Goal: Communication & Community: Answer question/provide support

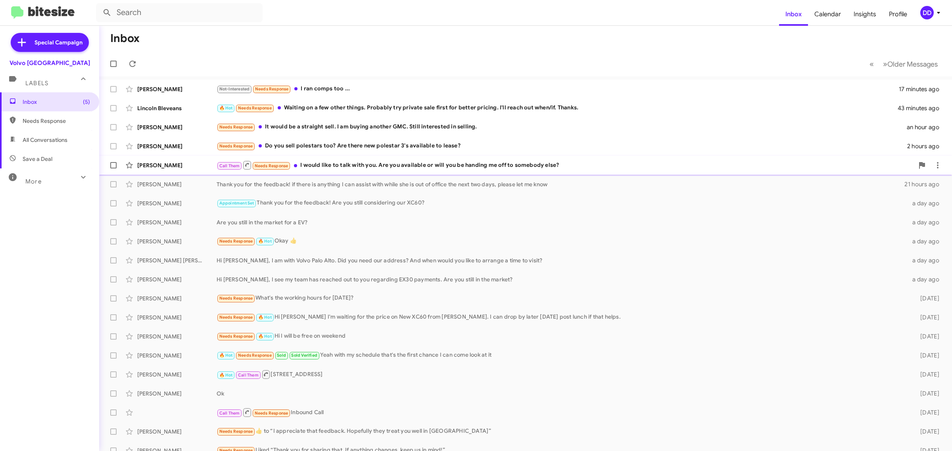
click at [379, 164] on div "Call Them Needs Response I would like to talk with you. Are you available or wi…" at bounding box center [564, 165] width 697 height 10
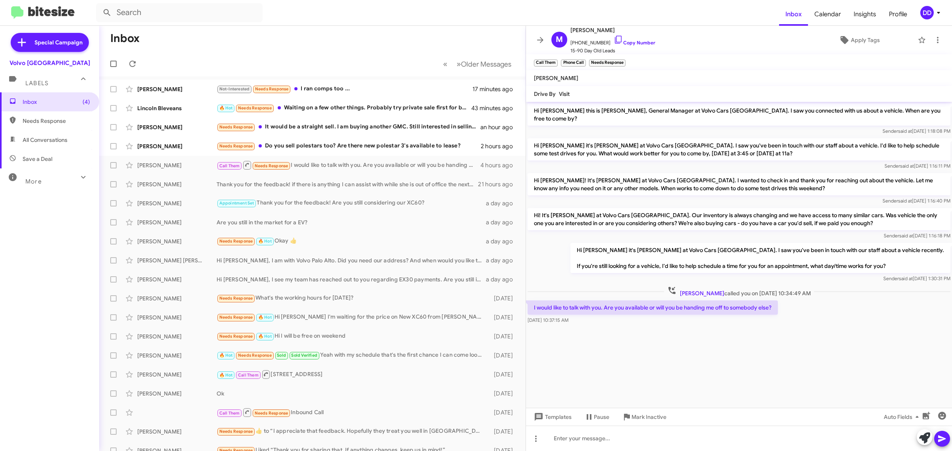
click at [621, 316] on div "Oct 8, 2025, 10:37:15 AM" at bounding box center [652, 320] width 250 height 8
click at [689, 439] on div at bounding box center [739, 438] width 426 height 25
click at [360, 144] on div "Needs Response Do you sell polestars too? Are there new polestar 3's available …" at bounding box center [351, 146] width 271 height 9
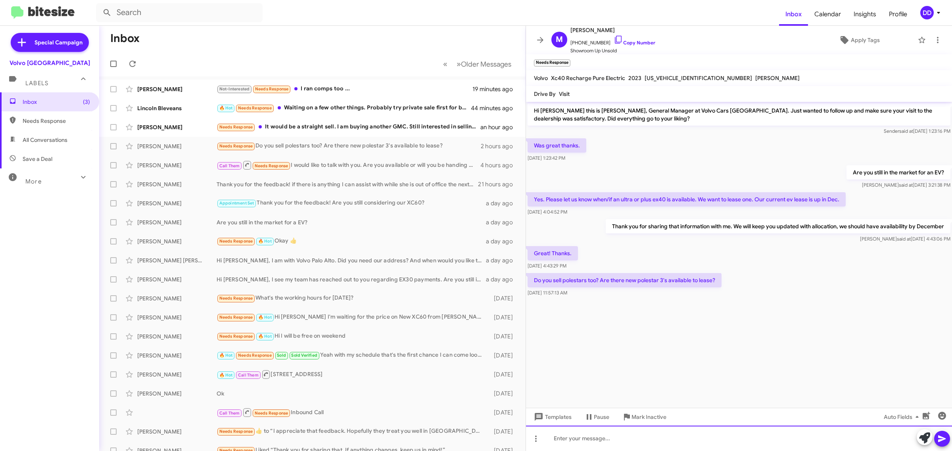
click at [689, 435] on div at bounding box center [739, 438] width 426 height 25
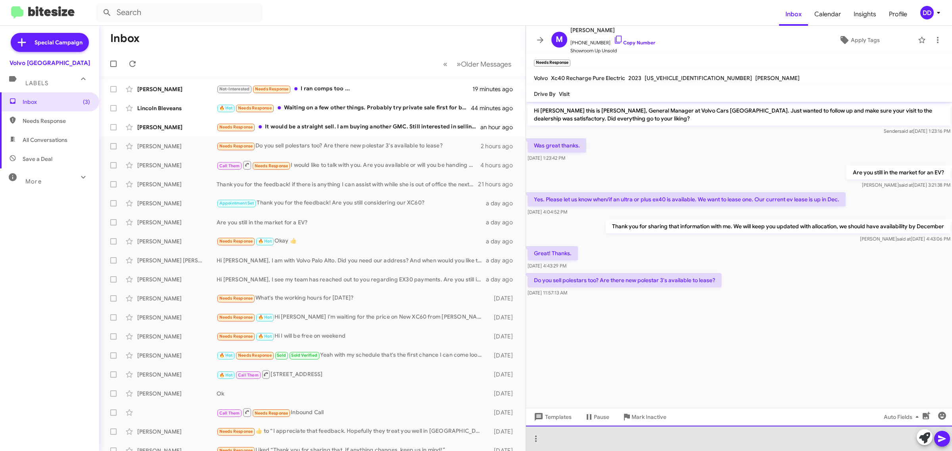
click at [689, 435] on div at bounding box center [739, 438] width 426 height 25
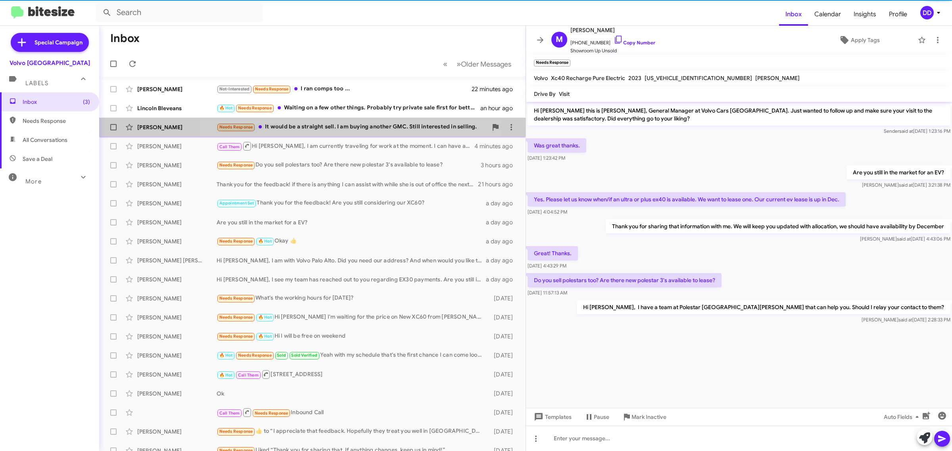
click at [316, 125] on div "Needs Response It would be a straight sell. I am buying another GMC. Still inte…" at bounding box center [351, 127] width 271 height 9
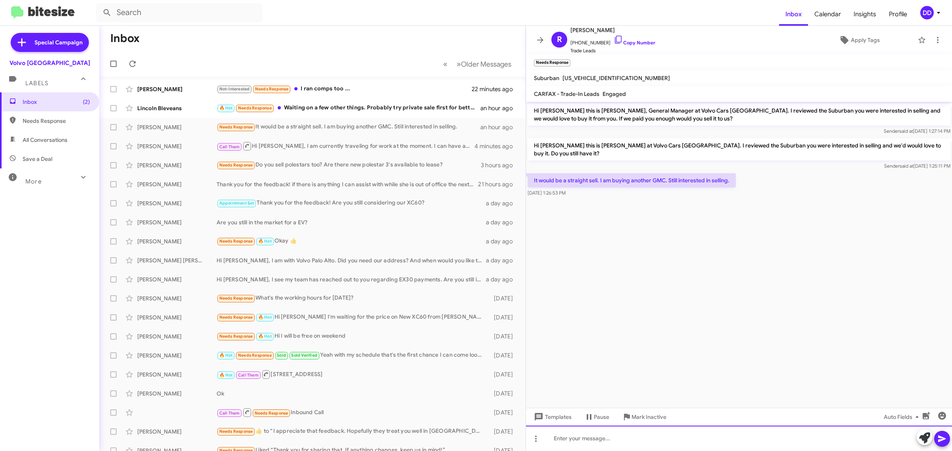
click at [602, 439] on div at bounding box center [739, 438] width 426 height 25
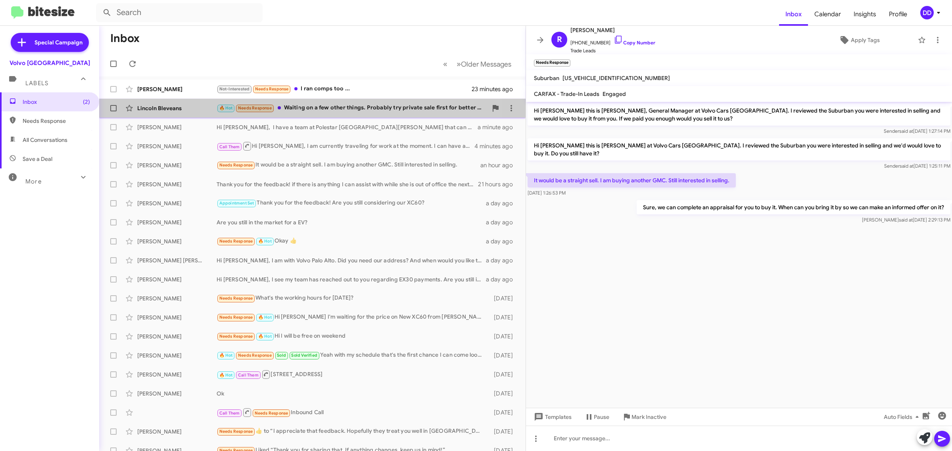
click at [346, 109] on div "🔥 Hot Needs Response Waiting on a few other things. Probably try private sale f…" at bounding box center [351, 107] width 271 height 9
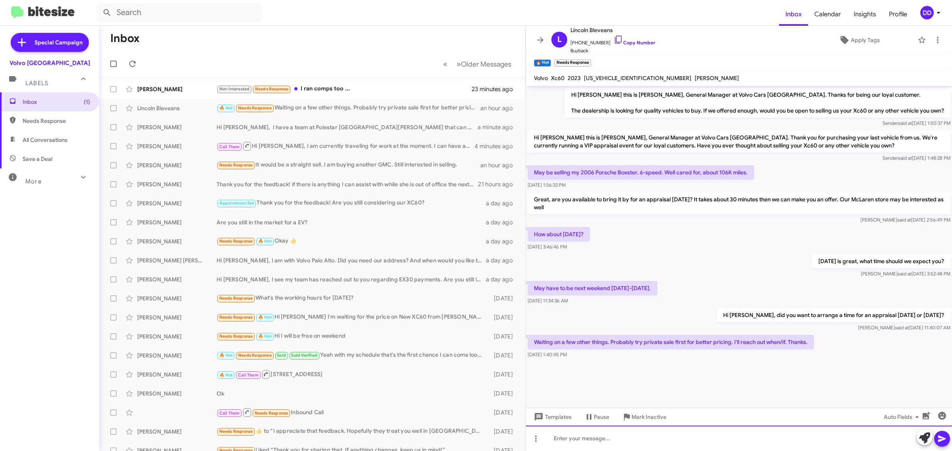
click at [724, 438] on div at bounding box center [739, 438] width 426 height 25
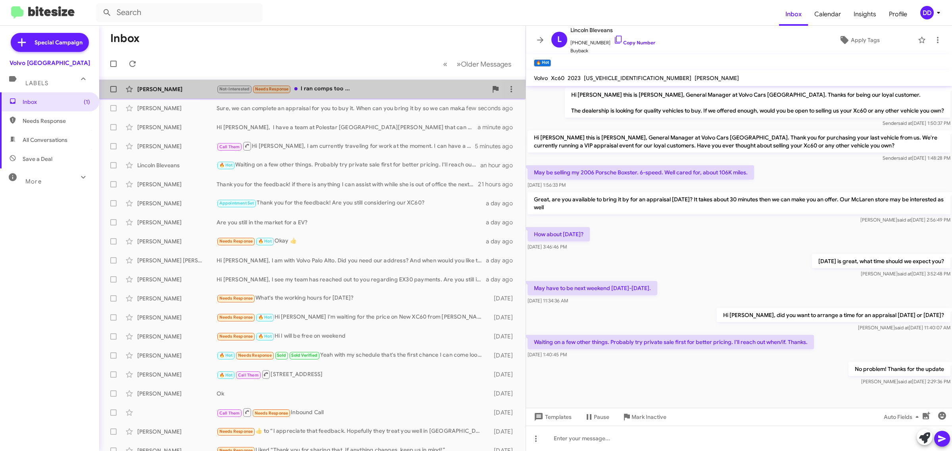
click at [345, 86] on div "Not-Interested Needs Response I ran comps too ..." at bounding box center [351, 88] width 271 height 9
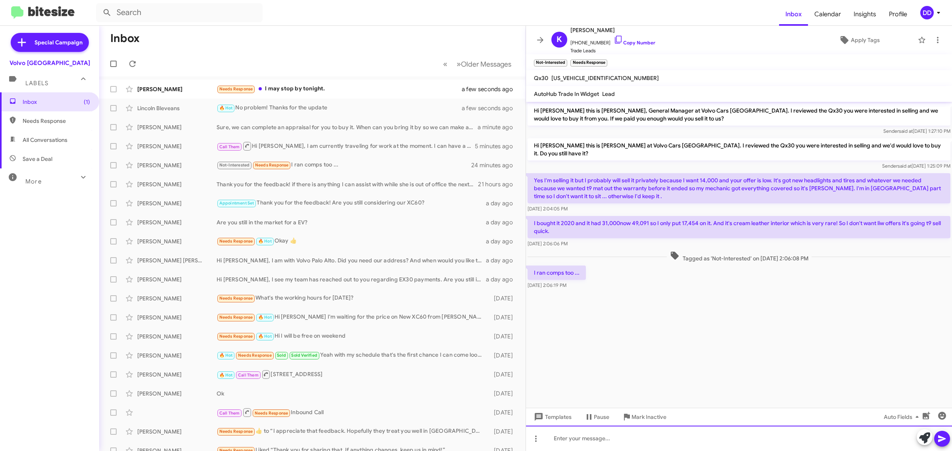
click at [728, 438] on div at bounding box center [739, 438] width 426 height 25
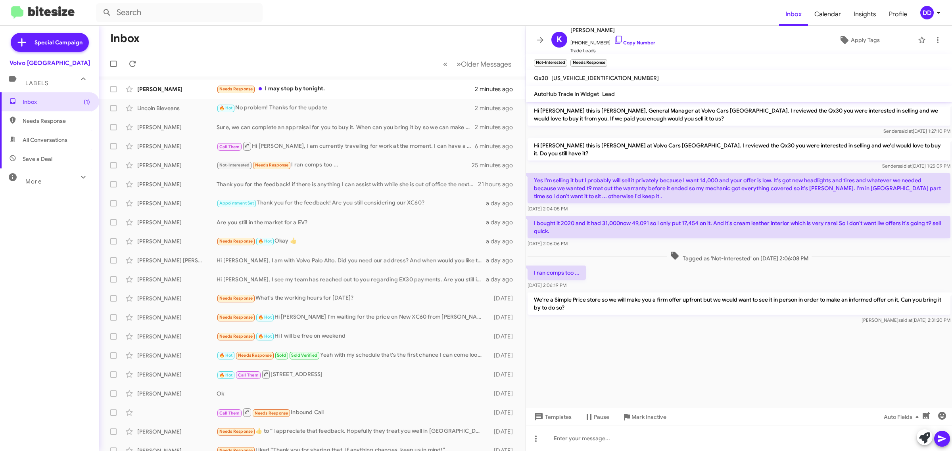
click at [341, 38] on mat-toolbar-row "Inbox" at bounding box center [312, 38] width 426 height 25
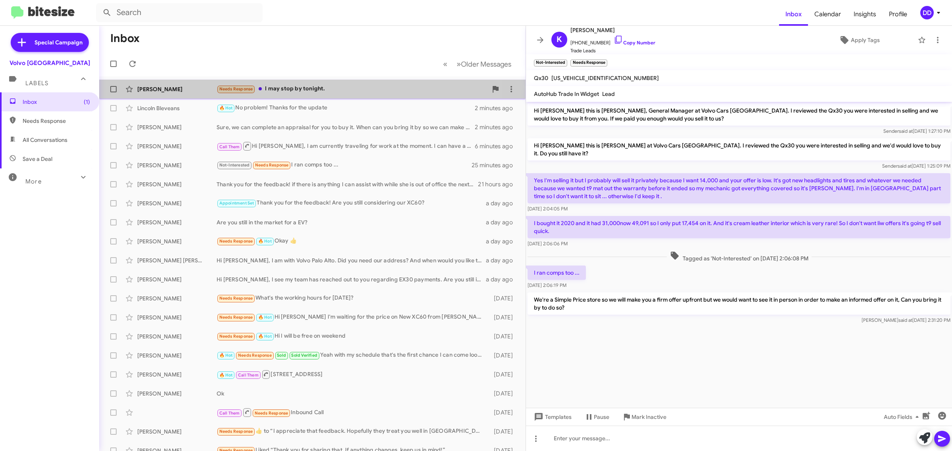
click at [344, 92] on div "Needs Response I may stop by tonight." at bounding box center [351, 88] width 271 height 9
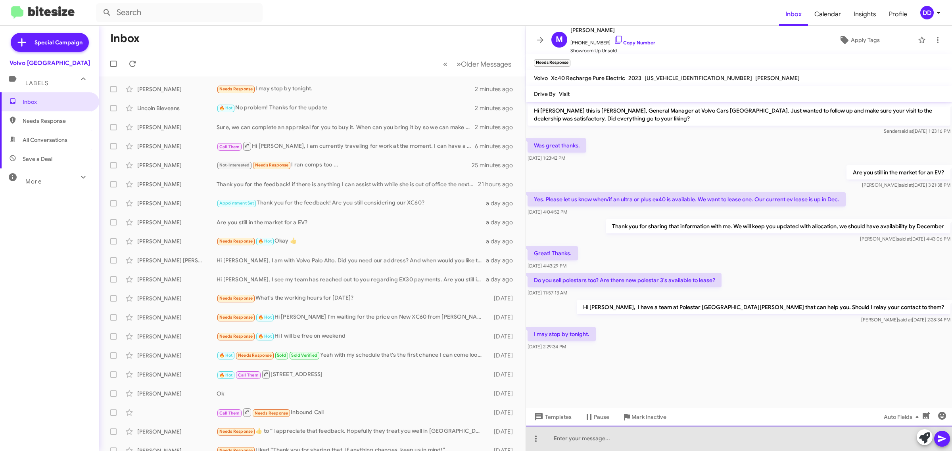
click at [682, 440] on div at bounding box center [739, 438] width 426 height 25
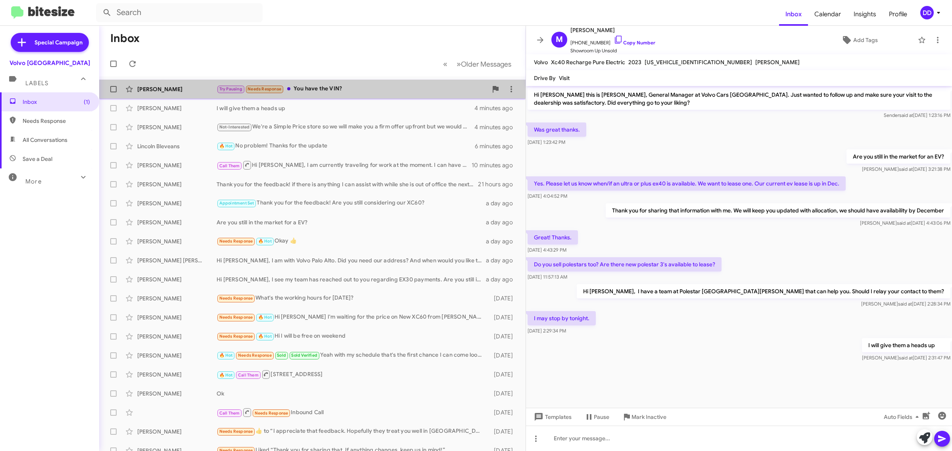
click at [371, 91] on div "Try Pausing Needs Response You have the VIN?" at bounding box center [351, 88] width 271 height 9
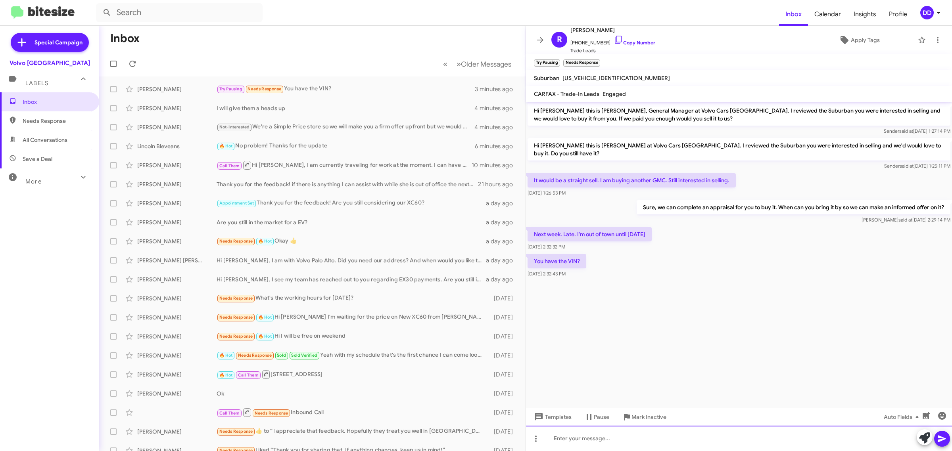
click at [637, 434] on div at bounding box center [739, 438] width 426 height 25
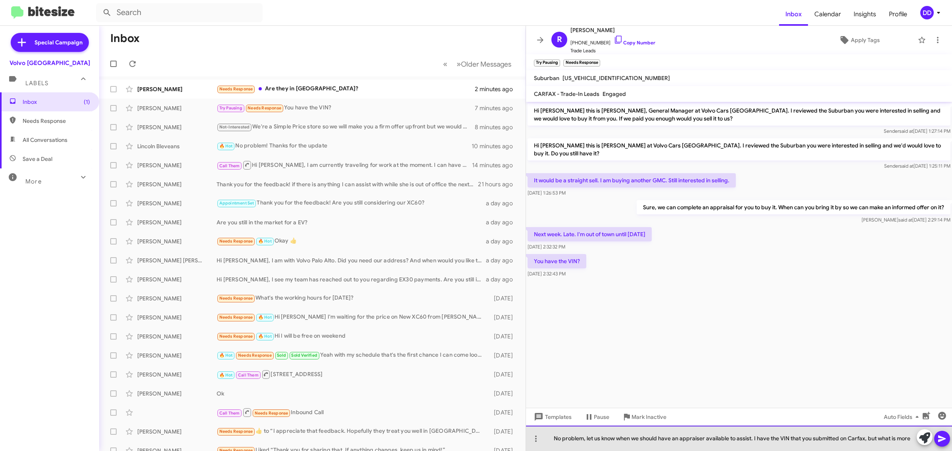
click at [837, 437] on div "No problem, let us know when we should have an appraiser available to assist. I…" at bounding box center [739, 438] width 426 height 25
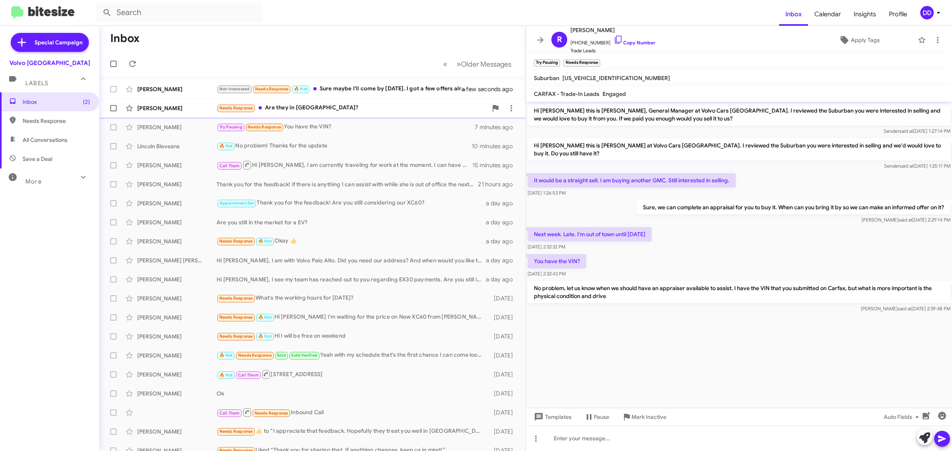
click at [368, 109] on div "Needs Response Are they in valley fair mall?" at bounding box center [351, 107] width 271 height 9
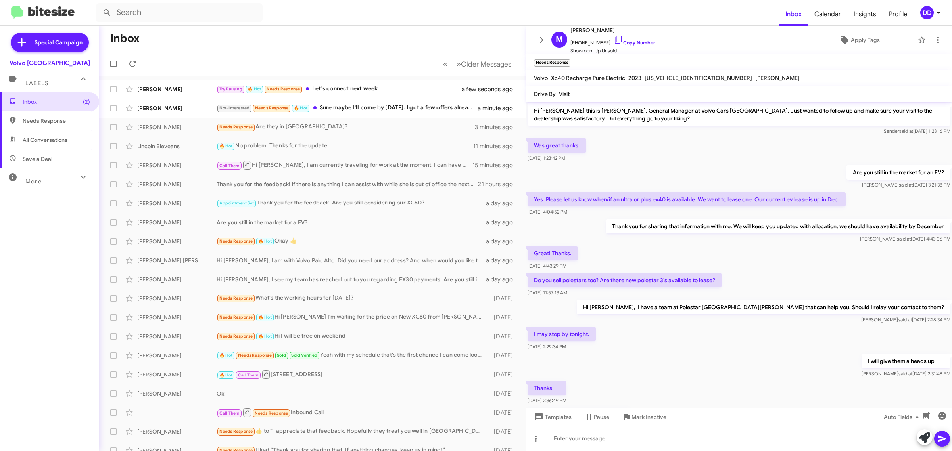
scroll to position [48, 0]
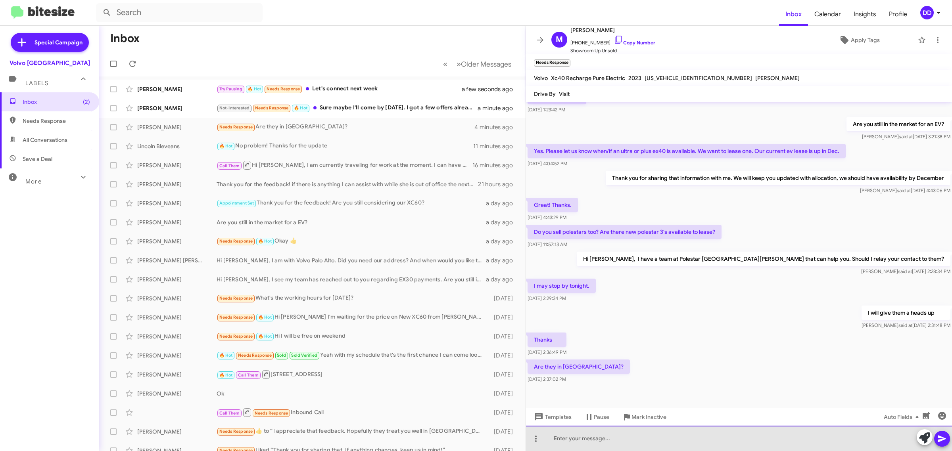
click at [698, 443] on div at bounding box center [739, 438] width 426 height 25
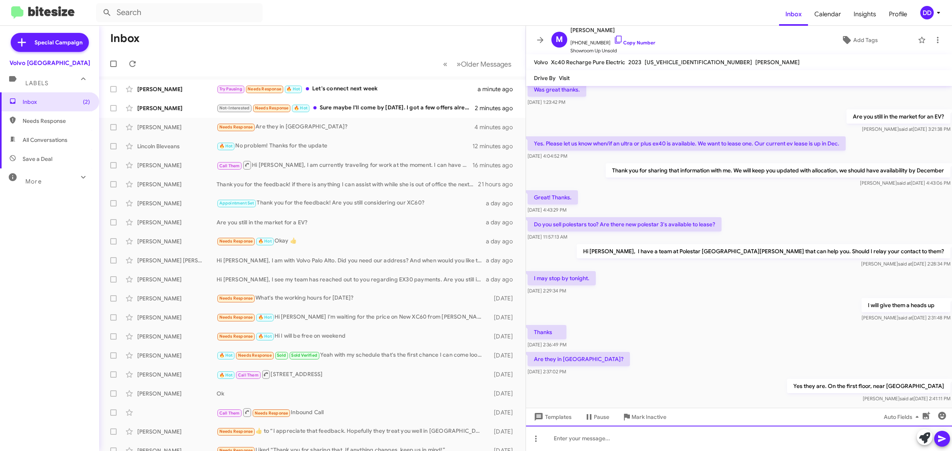
scroll to position [61, 0]
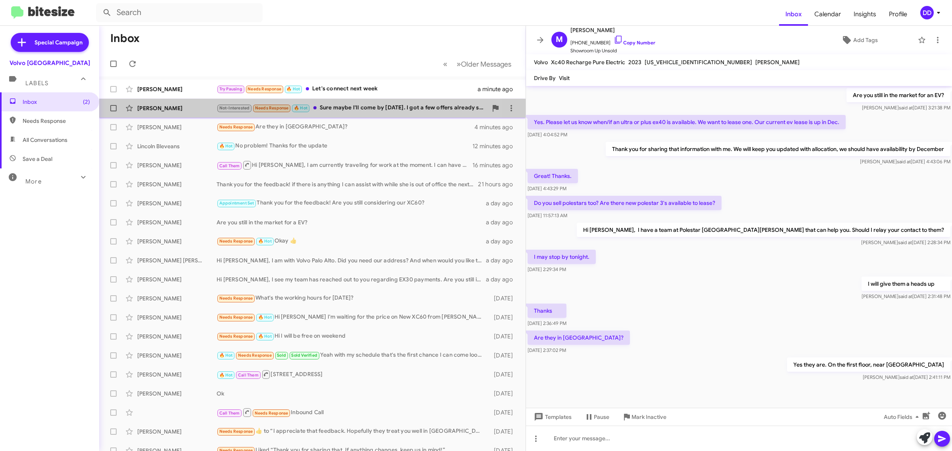
click at [343, 105] on div "Not-Interested Needs Response 🔥 Hot Sure maybe I'll come by tomorrow. I got a f…" at bounding box center [351, 107] width 271 height 9
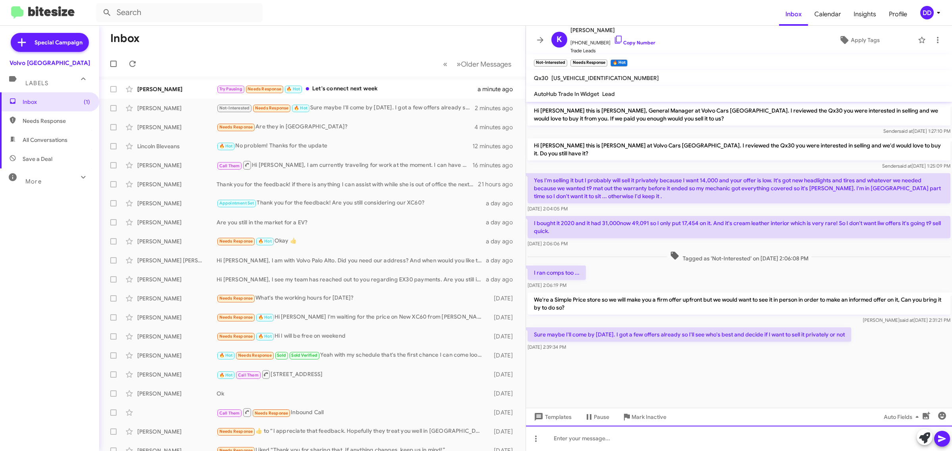
click at [676, 439] on div at bounding box center [739, 438] width 426 height 25
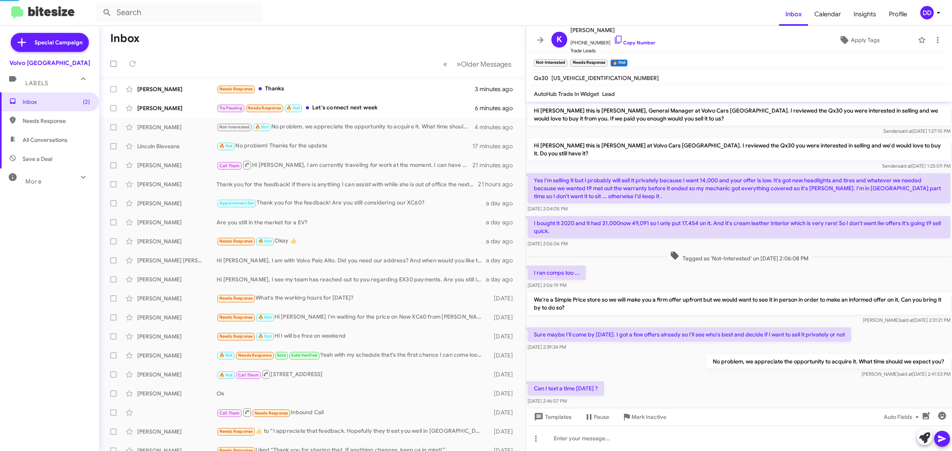
scroll to position [10, 0]
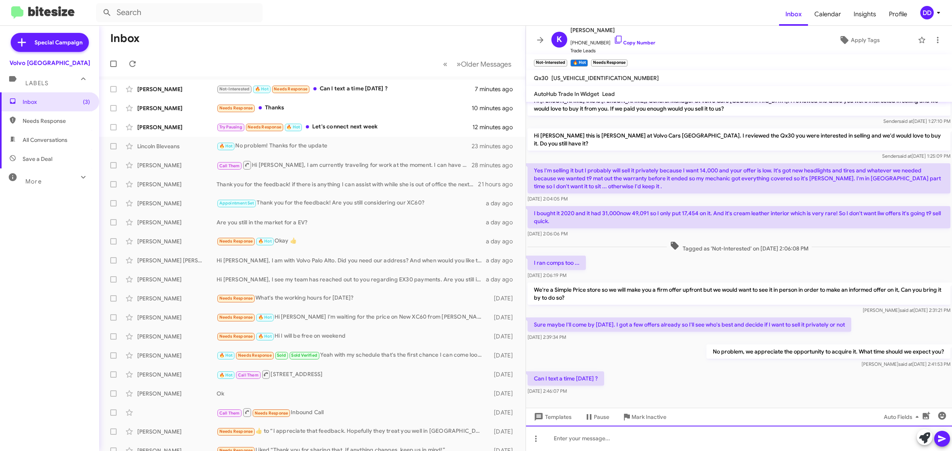
click at [655, 446] on div at bounding box center [739, 438] width 426 height 25
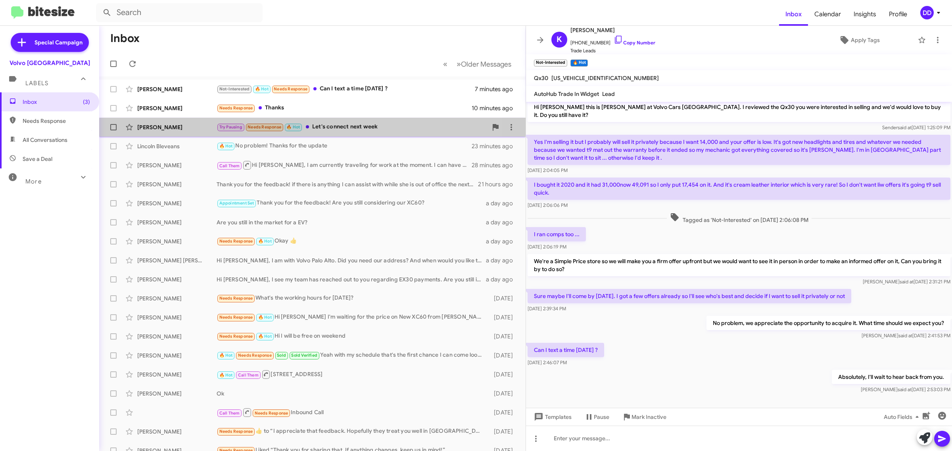
click at [332, 132] on div "Ray Taft Try Pausing Needs Response 🔥 Hot Let's connect next week 13 minutes ago" at bounding box center [312, 127] width 414 height 16
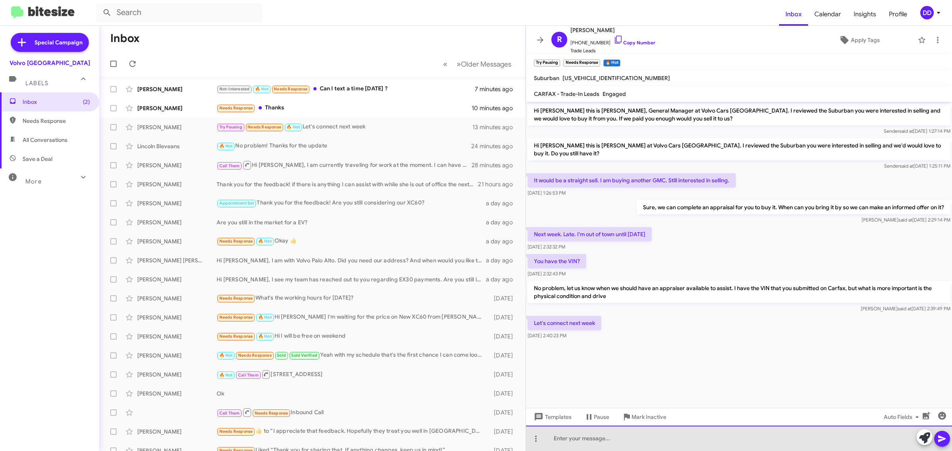
click at [668, 441] on div at bounding box center [739, 438] width 426 height 25
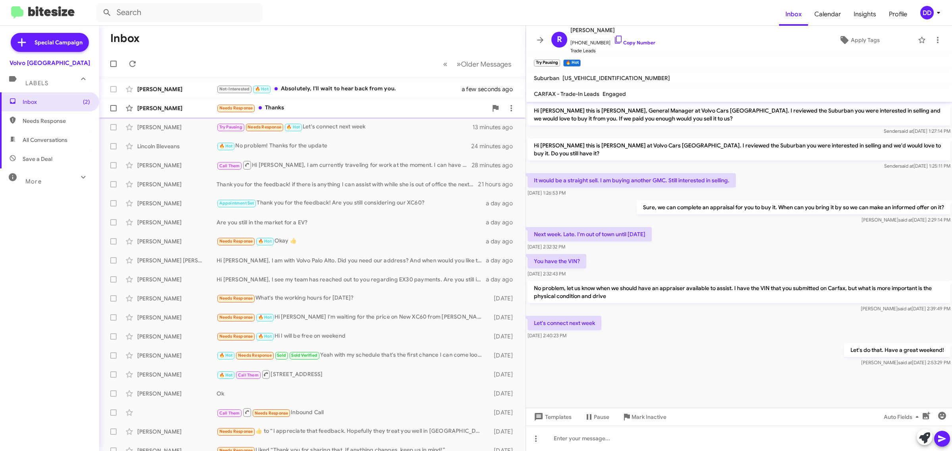
click at [372, 110] on div "Needs Response Thanks" at bounding box center [351, 107] width 271 height 9
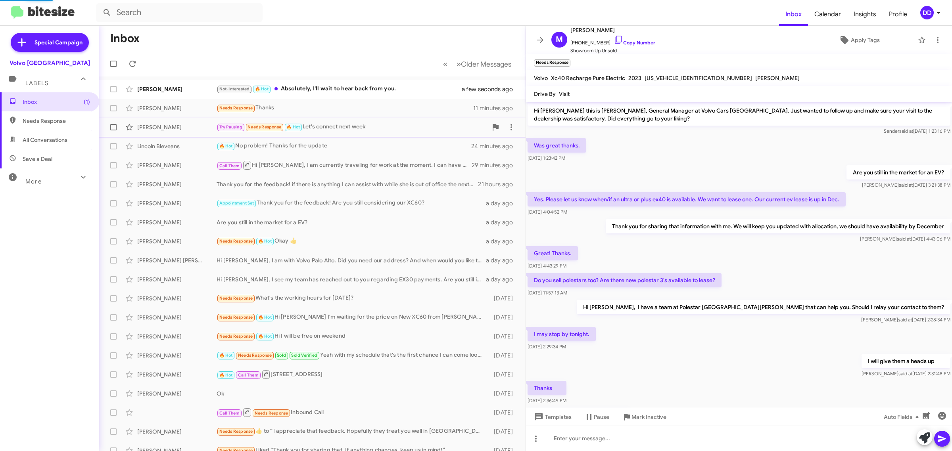
scroll to position [106, 0]
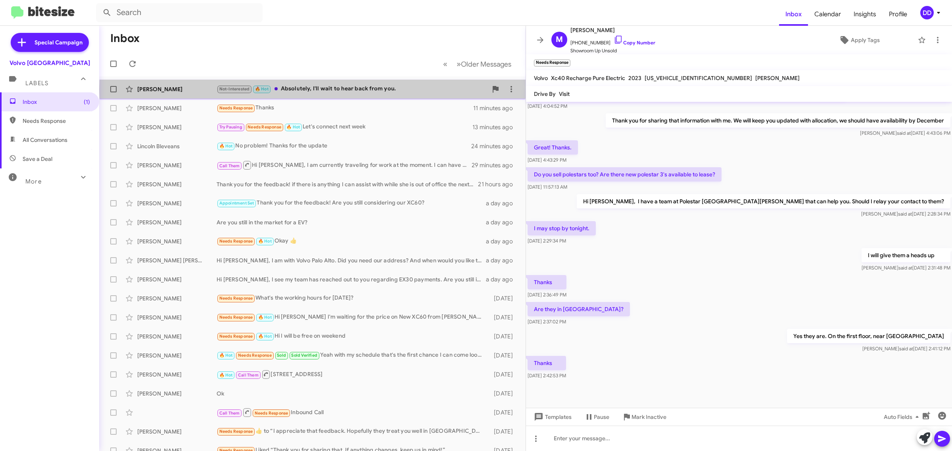
click at [357, 90] on div "Not-Interested 🔥 Hot Absolutely, I'll wait to hear back from you." at bounding box center [351, 88] width 271 height 9
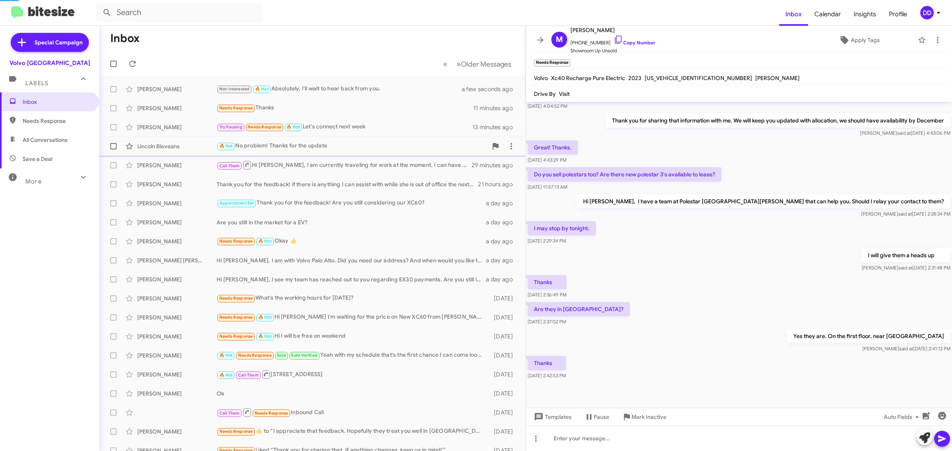
scroll to position [38, 0]
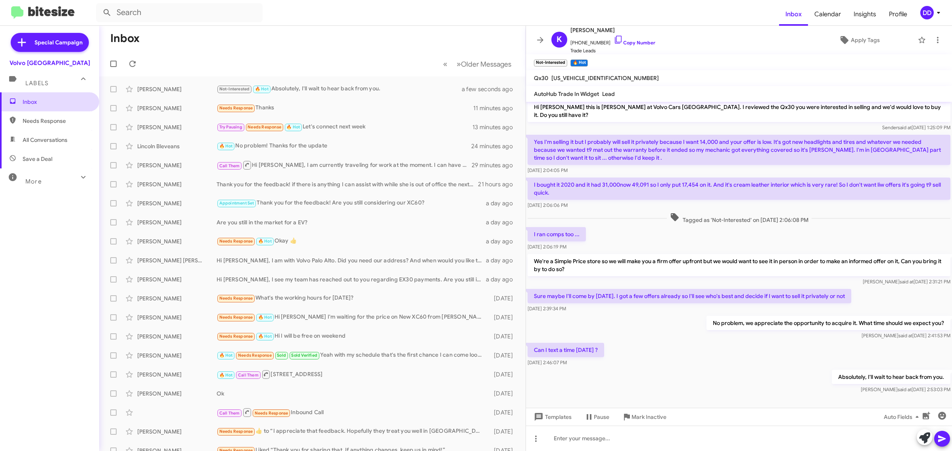
click at [31, 99] on span "Inbox" at bounding box center [56, 102] width 67 height 8
